Goal: Navigation & Orientation: Find specific page/section

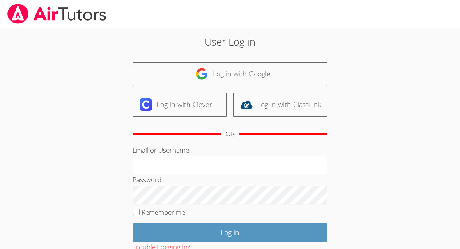
click at [257, 74] on link "Log in with Google" at bounding box center [230, 74] width 195 height 25
